Goal: Information Seeking & Learning: Check status

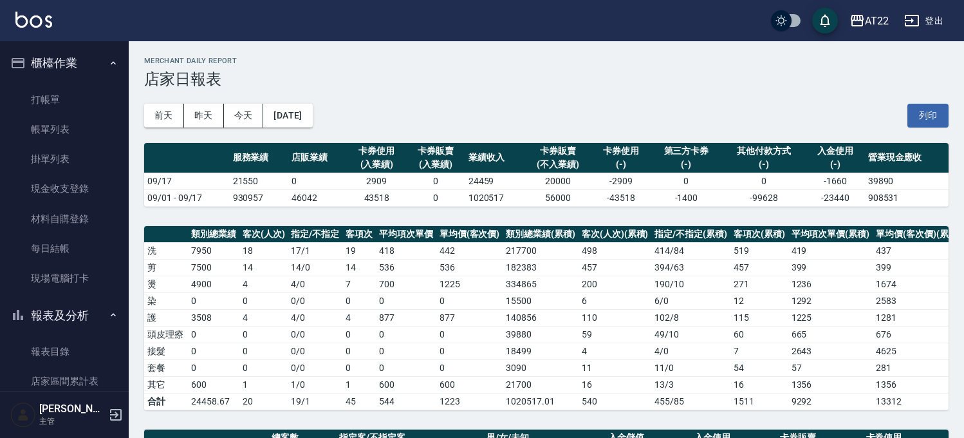
scroll to position [357, 0]
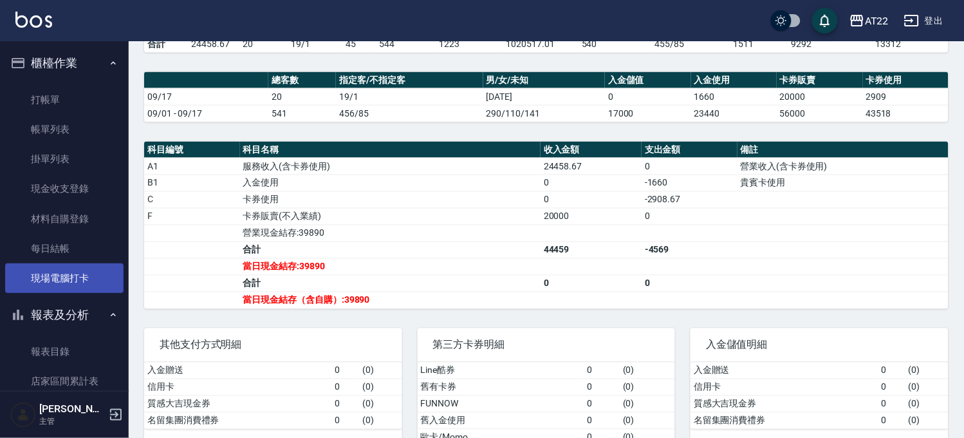
click at [79, 280] on link "現場電腦打卡" at bounding box center [64, 278] width 118 height 30
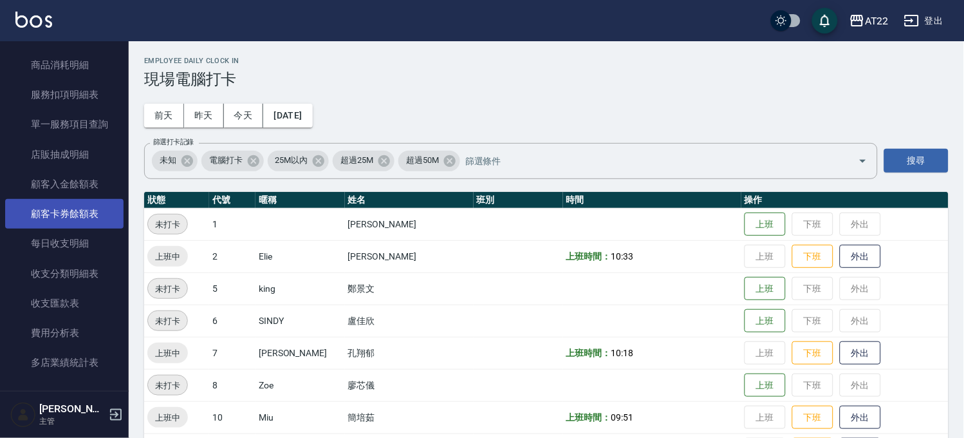
scroll to position [429, 0]
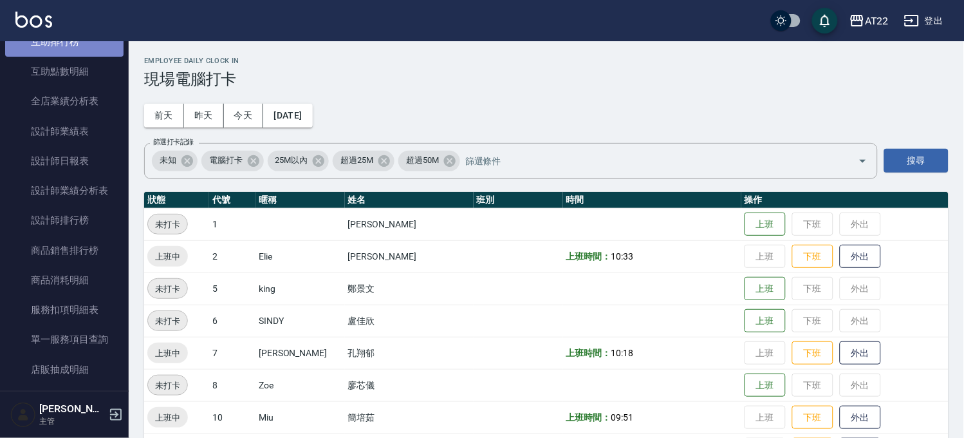
click at [79, 44] on link "互助排行榜" at bounding box center [64, 42] width 118 height 30
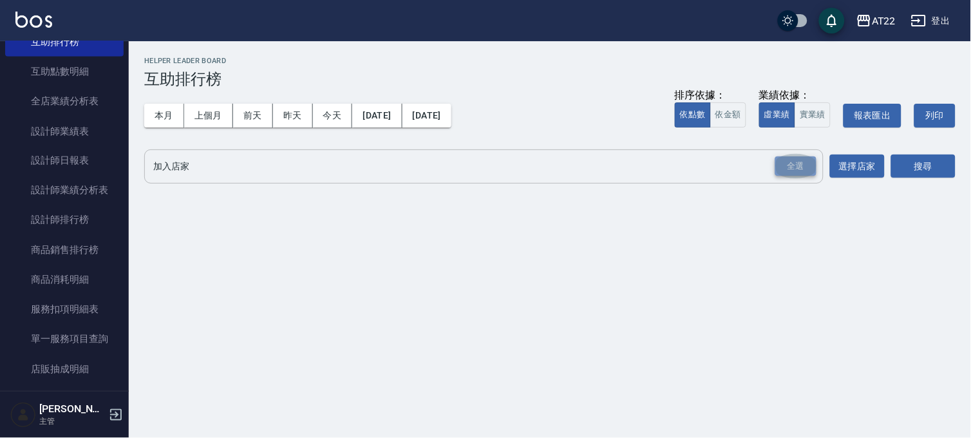
click at [813, 162] on div "全選" at bounding box center [795, 166] width 41 height 20
click at [912, 166] on button "搜尋" at bounding box center [923, 167] width 64 height 24
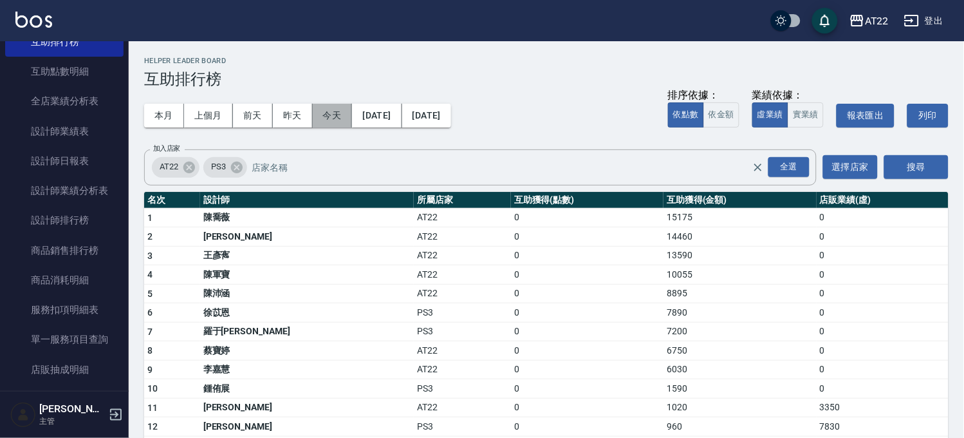
click at [344, 116] on button "今天" at bounding box center [333, 116] width 40 height 24
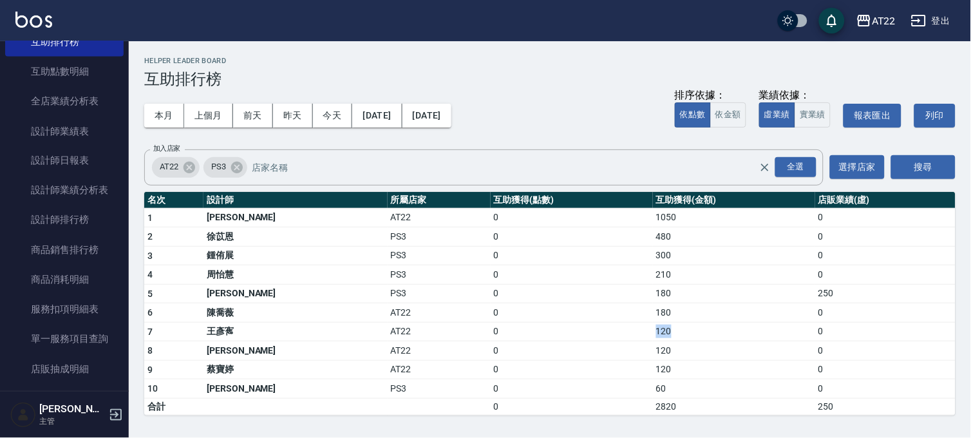
drag, startPoint x: 608, startPoint y: 324, endPoint x: 661, endPoint y: 325, distance: 52.8
click at [661, 325] on td "120" at bounding box center [734, 331] width 162 height 19
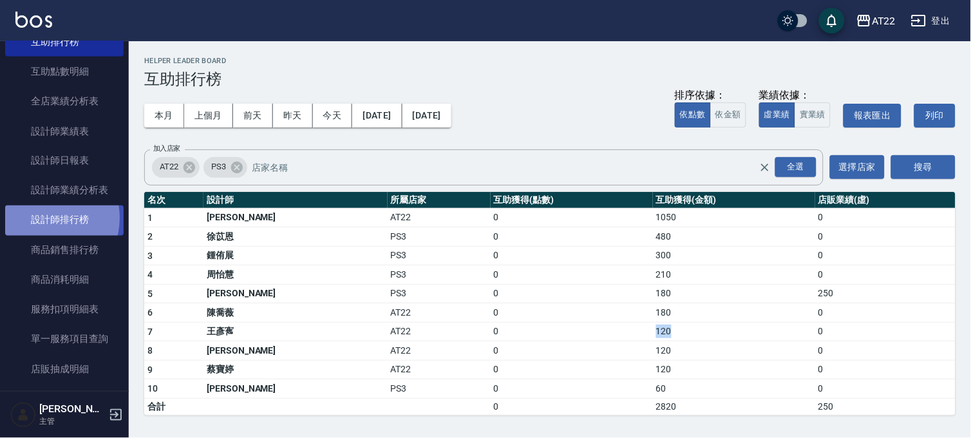
click at [43, 218] on link "設計師排行榜" at bounding box center [64, 220] width 118 height 30
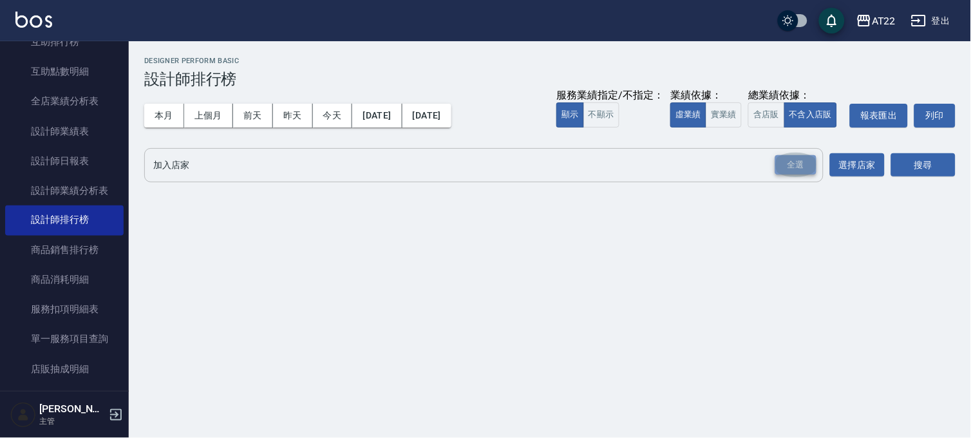
click at [779, 164] on div "全選" at bounding box center [795, 165] width 41 height 20
click at [935, 166] on button "搜尋" at bounding box center [923, 166] width 64 height 24
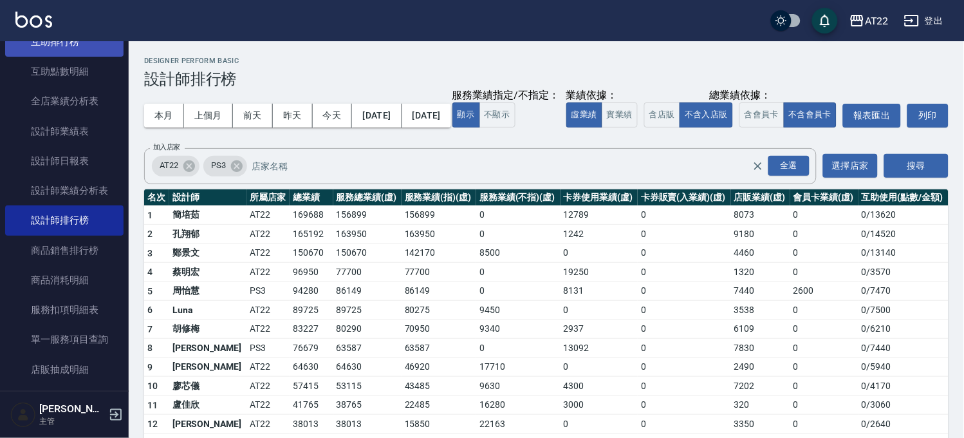
click at [88, 48] on link "互助排行榜" at bounding box center [64, 42] width 118 height 30
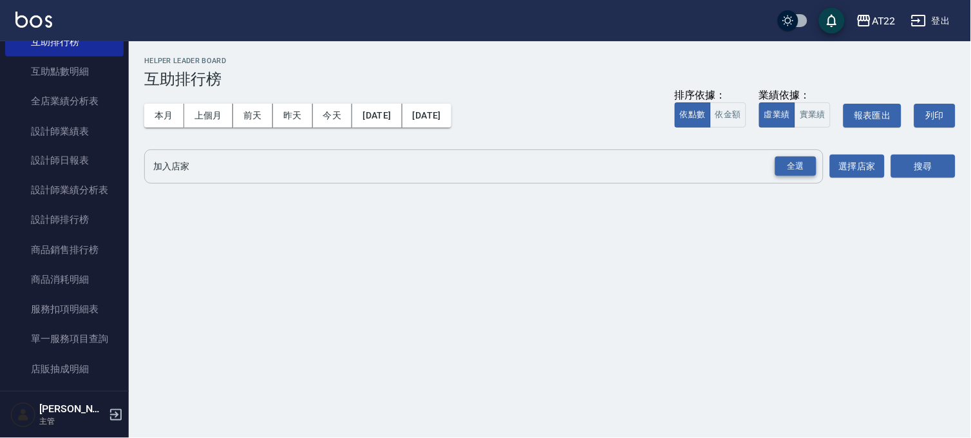
click at [781, 165] on div "全選" at bounding box center [795, 166] width 41 height 20
click at [907, 160] on button "搜尋" at bounding box center [923, 167] width 64 height 24
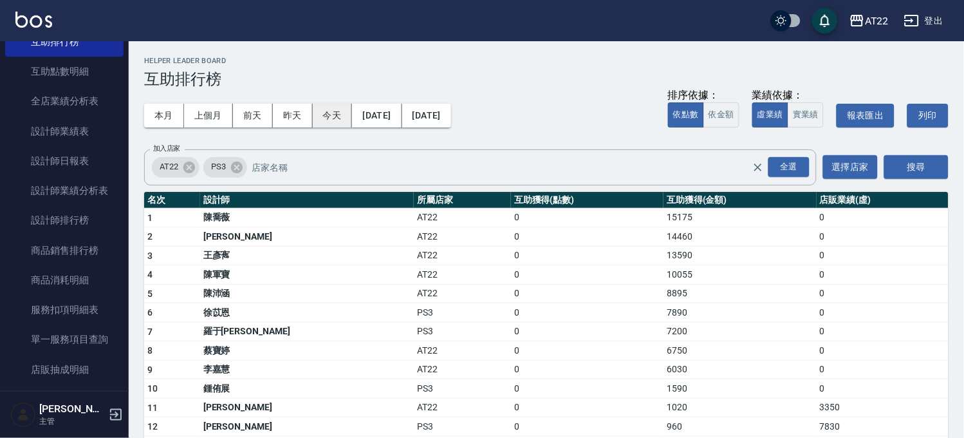
click at [339, 113] on button "今天" at bounding box center [333, 116] width 40 height 24
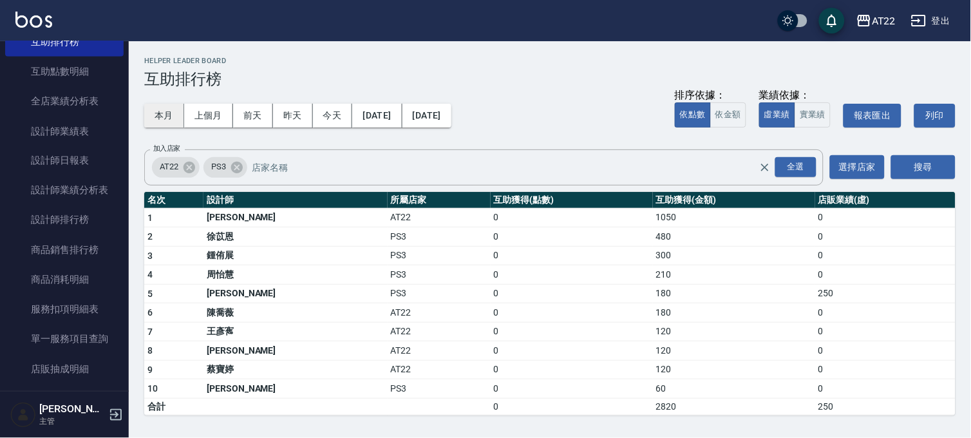
click at [173, 114] on button "本月" at bounding box center [164, 116] width 40 height 24
